Goal: Transaction & Acquisition: Purchase product/service

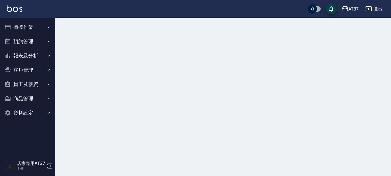
click at [28, 28] on button "櫃檯作業" at bounding box center [27, 27] width 51 height 14
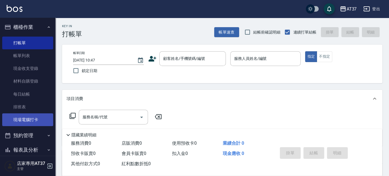
click at [42, 117] on link "現場電腦打卡" at bounding box center [27, 119] width 51 height 13
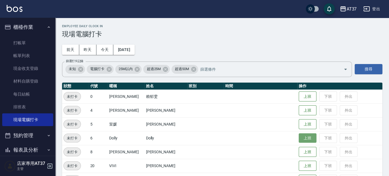
click at [298, 137] on button "上班" at bounding box center [307, 138] width 18 height 10
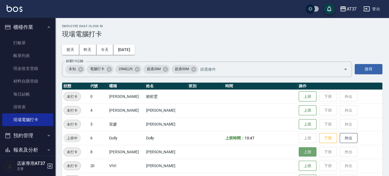
click at [300, 148] on button "上班" at bounding box center [307, 152] width 18 height 10
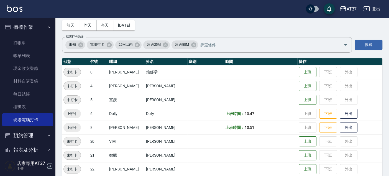
scroll to position [92, 0]
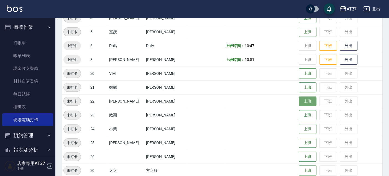
click at [306, 102] on button "上班" at bounding box center [307, 101] width 18 height 10
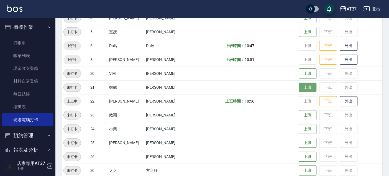
click at [307, 87] on button "上班" at bounding box center [307, 87] width 18 height 10
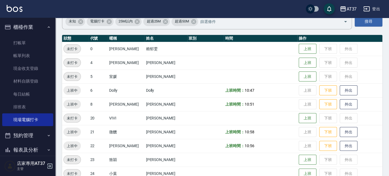
scroll to position [0, 0]
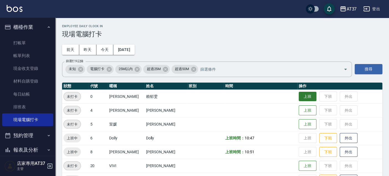
click at [299, 95] on button "上班" at bounding box center [307, 97] width 18 height 10
drag, startPoint x: 22, startPoint y: 104, endPoint x: 196, endPoint y: 3, distance: 201.2
click at [22, 104] on link "排班表" at bounding box center [27, 106] width 51 height 13
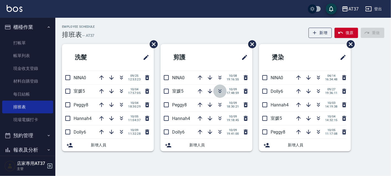
click at [219, 91] on icon "button" at bounding box center [220, 91] width 7 height 7
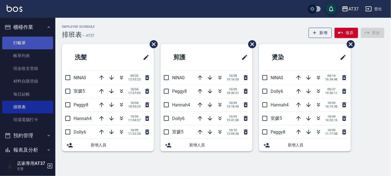
click at [19, 44] on link "打帳單" at bounding box center [27, 43] width 51 height 13
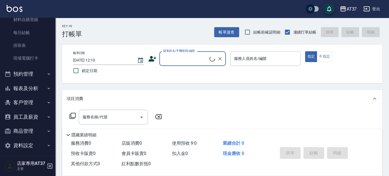
scroll to position [64, 0]
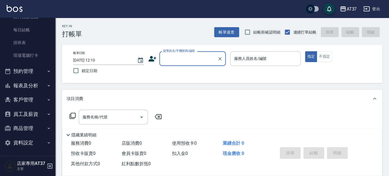
click at [25, 100] on button "客戶管理" at bounding box center [27, 99] width 51 height 14
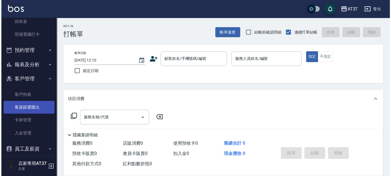
scroll to position [95, 0]
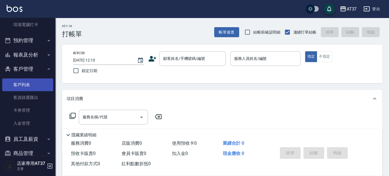
click at [29, 81] on link "客戶列表" at bounding box center [27, 84] width 51 height 13
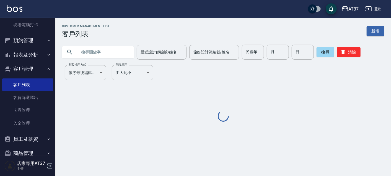
click at [100, 54] on input "text" at bounding box center [103, 52] width 52 height 15
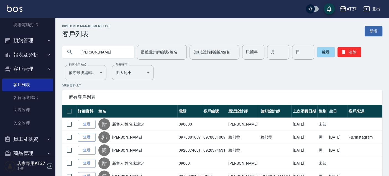
type input "[PERSON_NAME]"
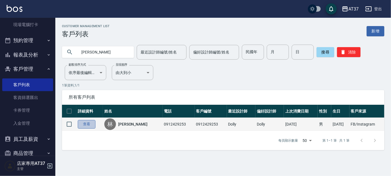
click at [91, 125] on link "查看" at bounding box center [87, 124] width 18 height 9
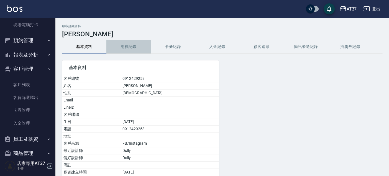
click at [134, 49] on button "消費記錄" at bounding box center [128, 46] width 44 height 13
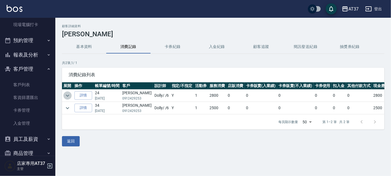
click at [67, 96] on icon "expand row" at bounding box center [67, 95] width 7 height 7
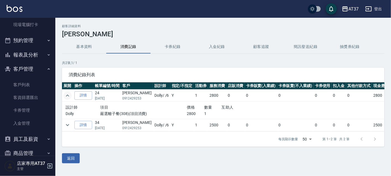
click at [67, 96] on icon "expand row" at bounding box center [67, 95] width 7 height 7
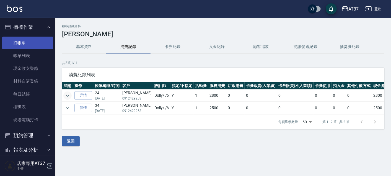
click at [33, 44] on link "打帳單" at bounding box center [27, 43] width 51 height 13
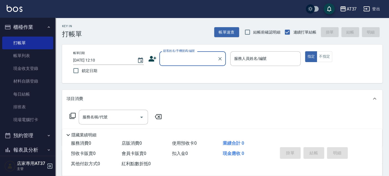
click at [180, 57] on input "顧客姓名/手機號碼/編號" at bounding box center [188, 59] width 53 height 10
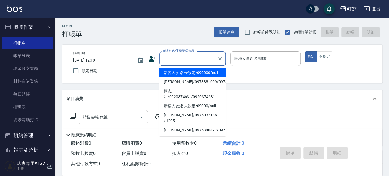
click at [184, 74] on li "新客人 姓名未設定/090000/null" at bounding box center [192, 72] width 66 height 9
type input "新客人 姓名未設定/090000/null"
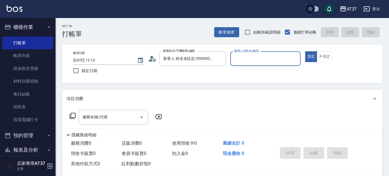
click at [283, 56] on input "服務人員姓名/編號" at bounding box center [265, 59] width 66 height 10
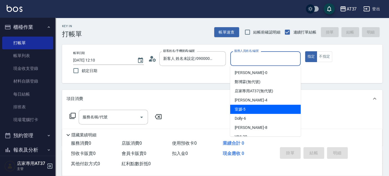
click at [275, 108] on div "室媛 -5" at bounding box center [265, 109] width 71 height 9
type input "室媛-5"
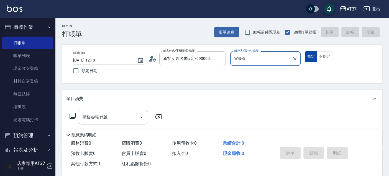
click at [328, 57] on button "不指定" at bounding box center [323, 56] width 15 height 11
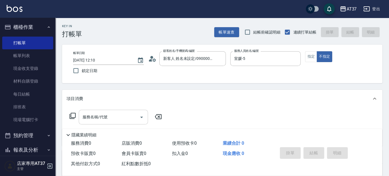
click at [88, 120] on input "服務名稱/代號" at bounding box center [109, 117] width 56 height 10
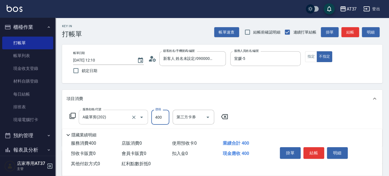
click at [120, 114] on input "A級單剪(202)" at bounding box center [105, 117] width 49 height 10
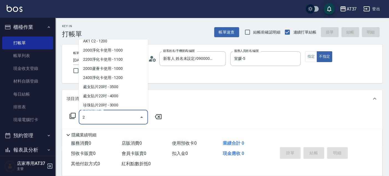
scroll to position [2, 0]
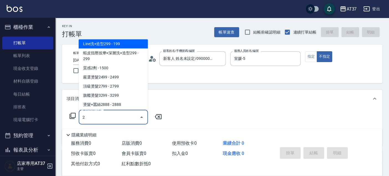
type input "Line洗+造型299(113)"
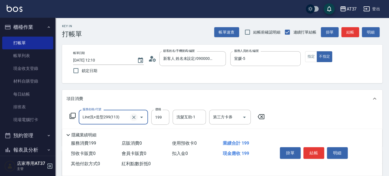
drag, startPoint x: 133, startPoint y: 115, endPoint x: 128, endPoint y: 117, distance: 5.3
click at [133, 115] on icon "Clear" at bounding box center [134, 117] width 6 height 6
click at [116, 119] on input "服務名稱/代號" at bounding box center [105, 117] width 49 height 10
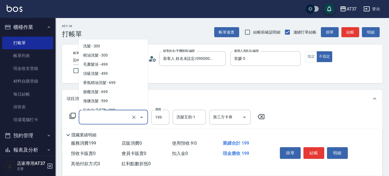
scroll to position [23, 0]
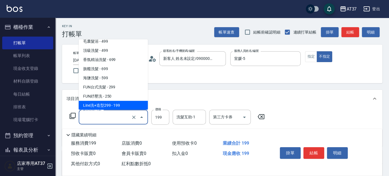
type input "Line洗+造型299(113)"
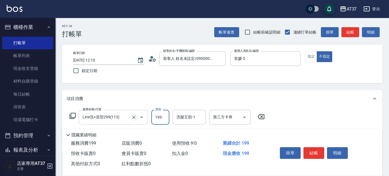
click at [133, 115] on icon "Clear" at bounding box center [134, 117] width 6 height 6
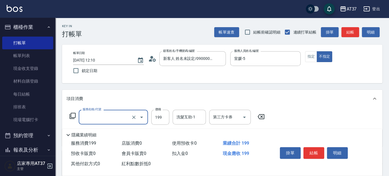
click at [107, 117] on input "服務名稱/代號" at bounding box center [105, 117] width 49 height 10
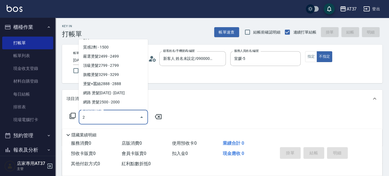
scroll to position [0, 0]
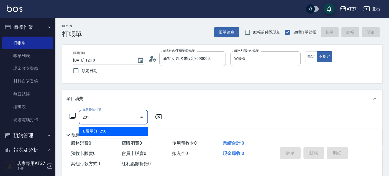
click at [97, 130] on span "B級單剪 - 250" at bounding box center [113, 130] width 69 height 9
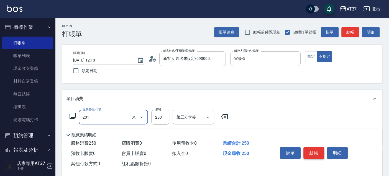
type input "B級單剪(201)"
click at [316, 150] on button "結帳" at bounding box center [313, 153] width 21 height 12
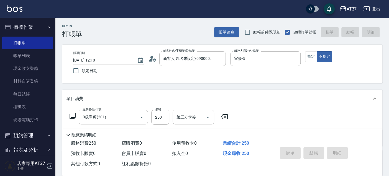
type input "[DATE] 12:16"
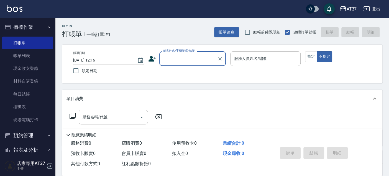
drag, startPoint x: 30, startPoint y: 105, endPoint x: 232, endPoint y: 69, distance: 205.0
click at [30, 105] on link "排班表" at bounding box center [27, 106] width 51 height 13
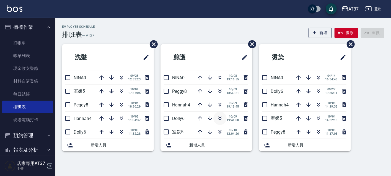
click at [221, 117] on icon "button" at bounding box center [220, 118] width 7 height 7
